Goal: Communication & Community: Connect with others

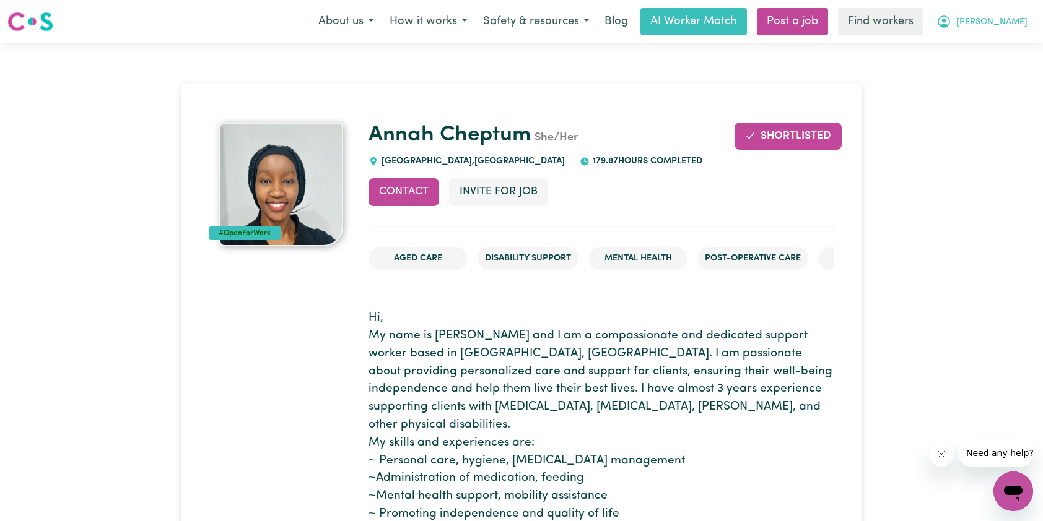
click at [1002, 18] on button "[PERSON_NAME]" at bounding box center [981, 22] width 107 height 26
click at [976, 45] on link "My Dashboard" at bounding box center [986, 49] width 98 height 24
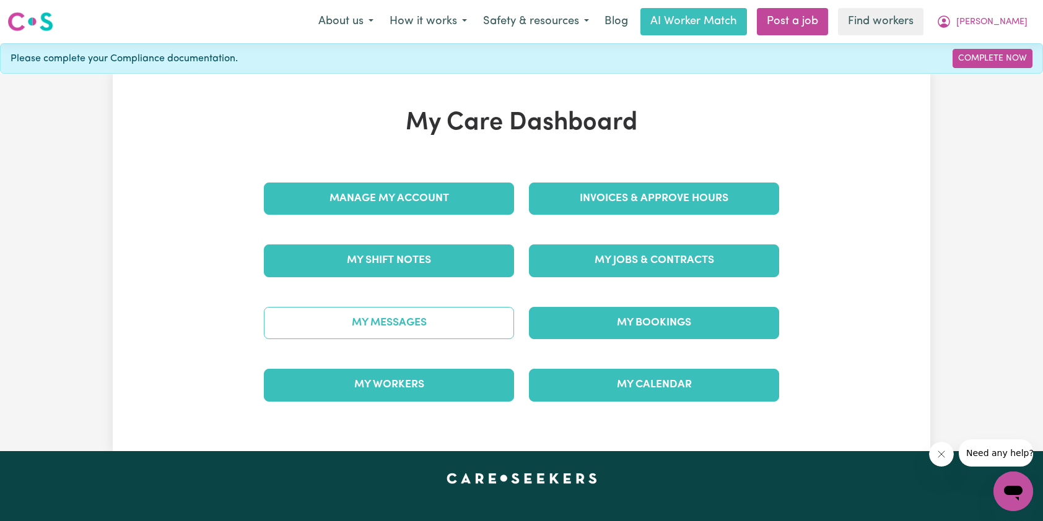
click at [431, 315] on link "My Messages" at bounding box center [389, 323] width 250 height 32
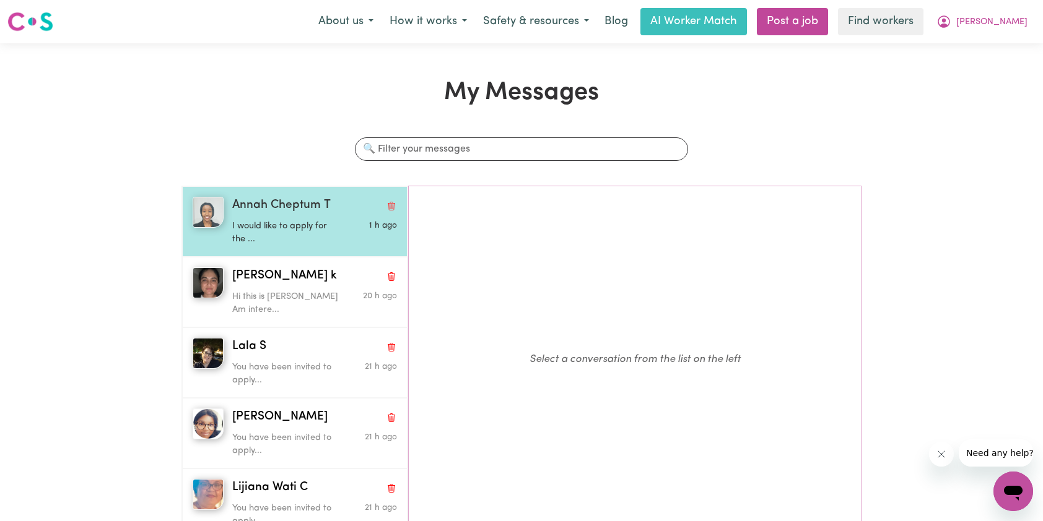
click at [350, 211] on div "Annah Cheptum T" at bounding box center [314, 206] width 165 height 18
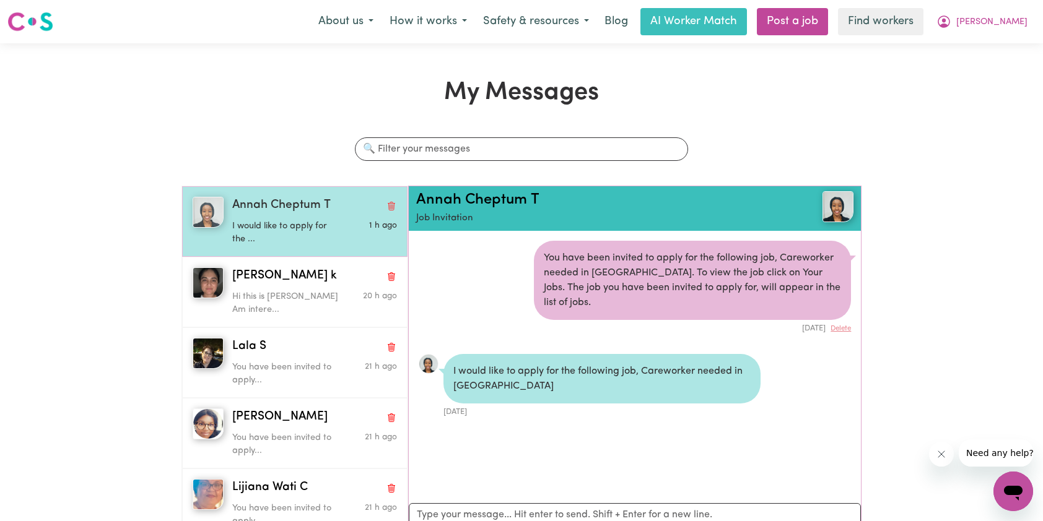
scroll to position [6, 0]
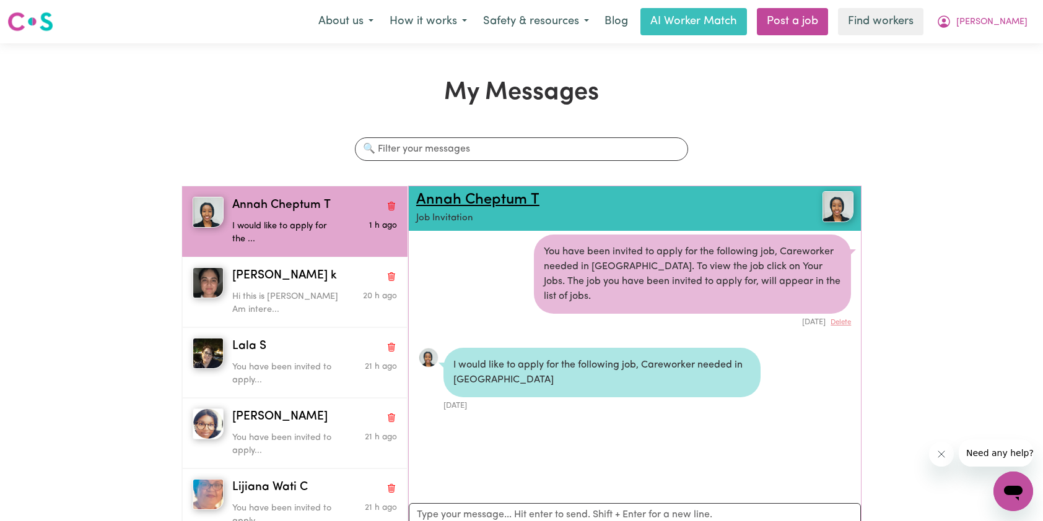
click at [453, 195] on link "Annah Cheptum T" at bounding box center [477, 200] width 123 height 15
